Goal: Information Seeking & Learning: Learn about a topic

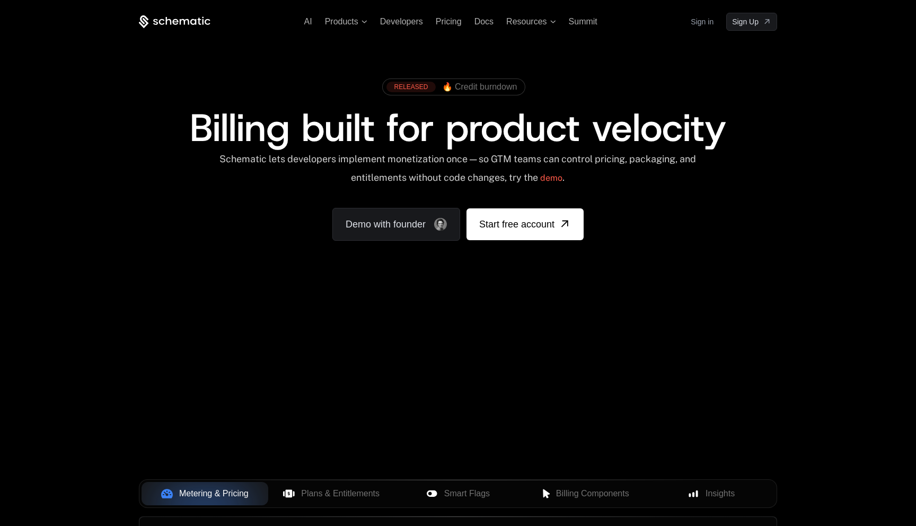
click at [697, 25] on link "Sign in" at bounding box center [702, 21] width 23 height 17
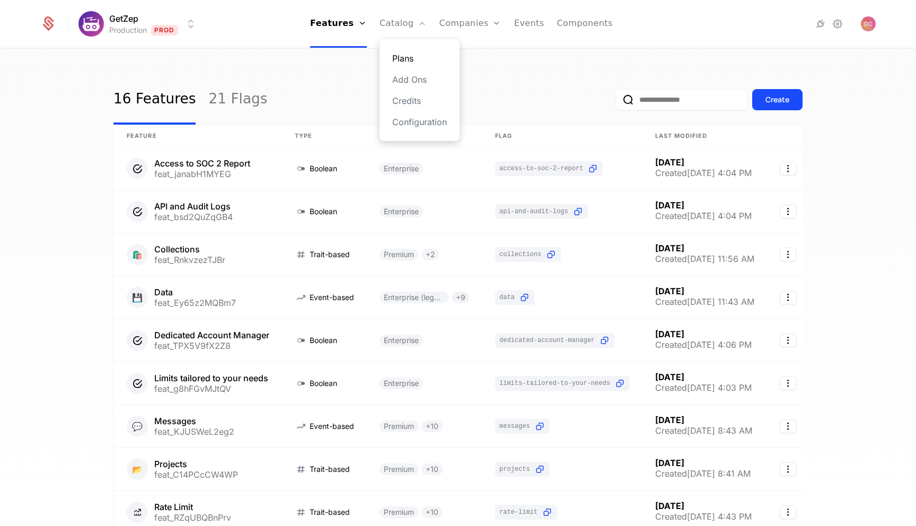
click at [413, 56] on link "Plans" at bounding box center [419, 58] width 55 height 13
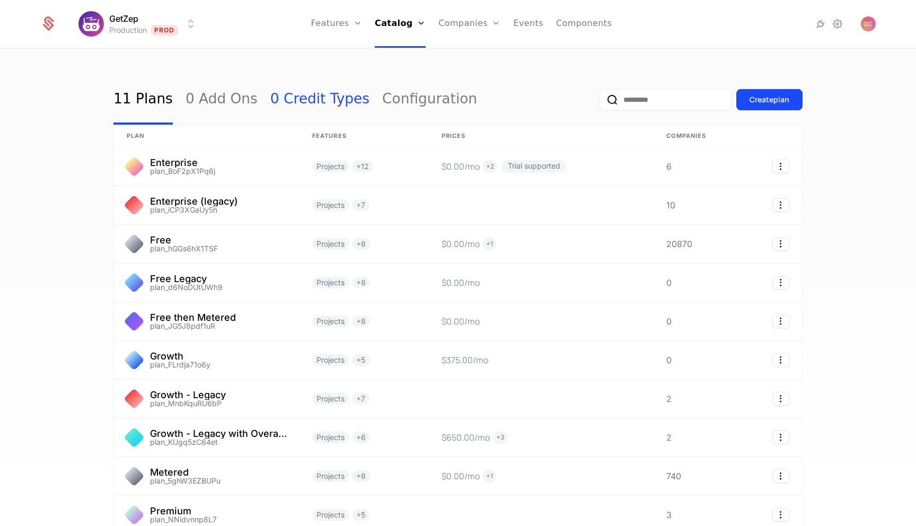
click at [289, 107] on link "0 Credit Types" at bounding box center [319, 100] width 99 height 50
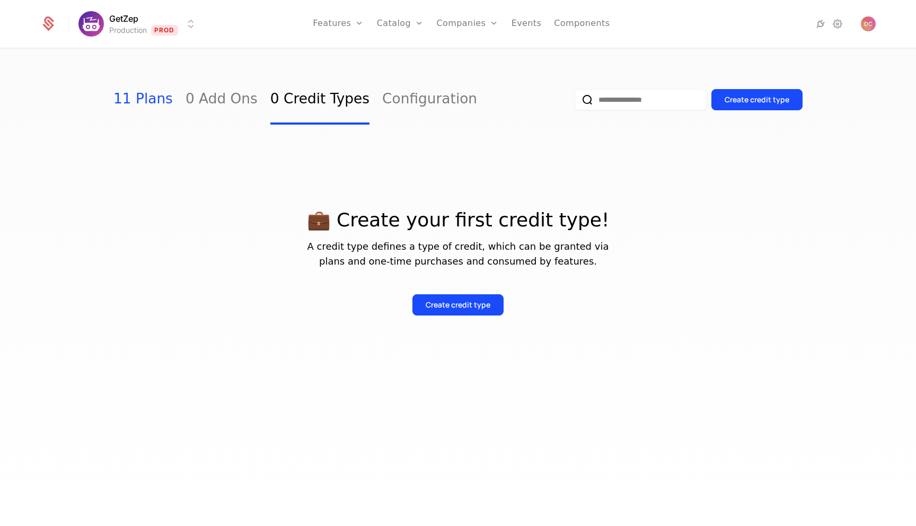
click at [137, 99] on link "11 Plans" at bounding box center [142, 100] width 59 height 50
